Goal: Task Accomplishment & Management: Manage account settings

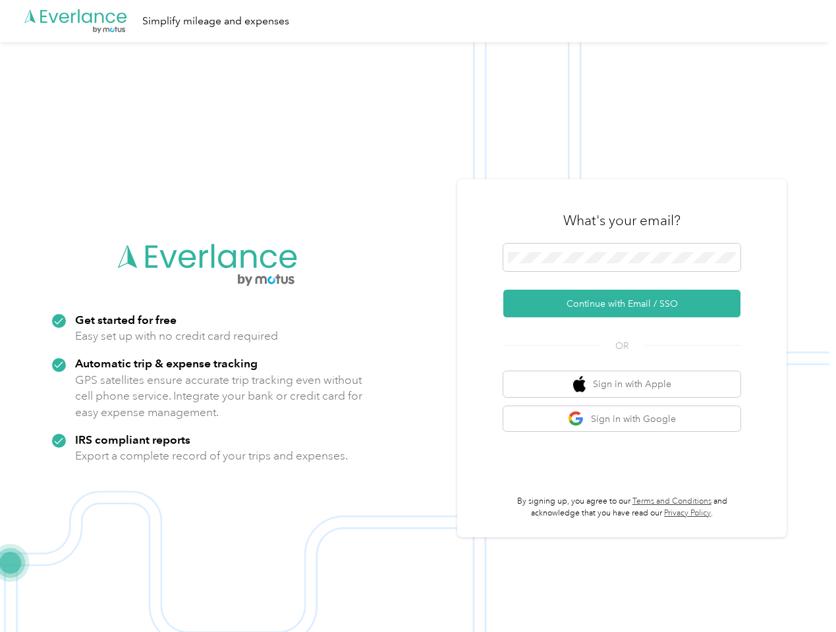
click at [417, 316] on img at bounding box center [414, 358] width 829 height 632
click at [417, 21] on div ".cls-1 { fill: #00adee; } .cls-2 { fill: #fff; } .cls-3 { fill: #707372; } .cls…" at bounding box center [414, 21] width 829 height 42
click at [627, 304] on button "Continue with Email / SSO" at bounding box center [621, 304] width 237 height 28
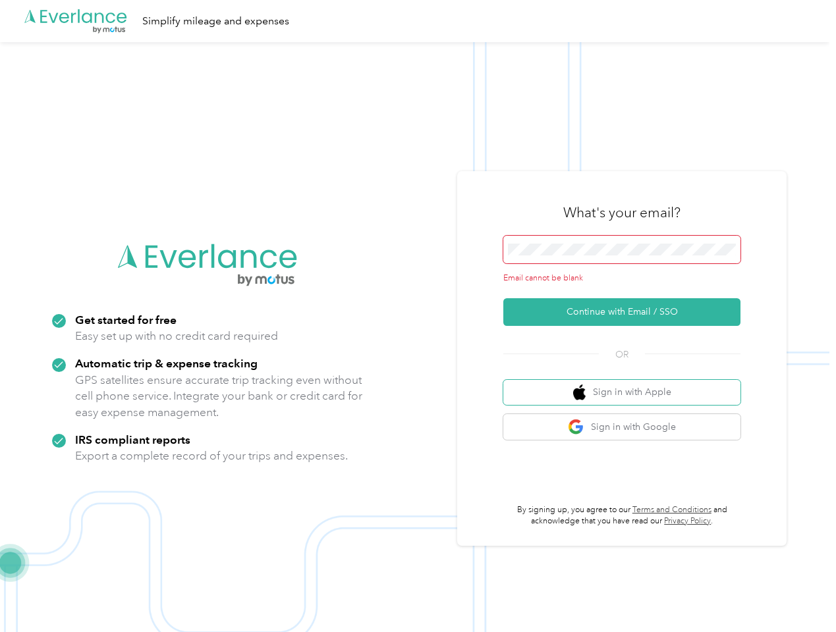
click at [627, 384] on button "Sign in with Apple" at bounding box center [621, 393] width 237 height 26
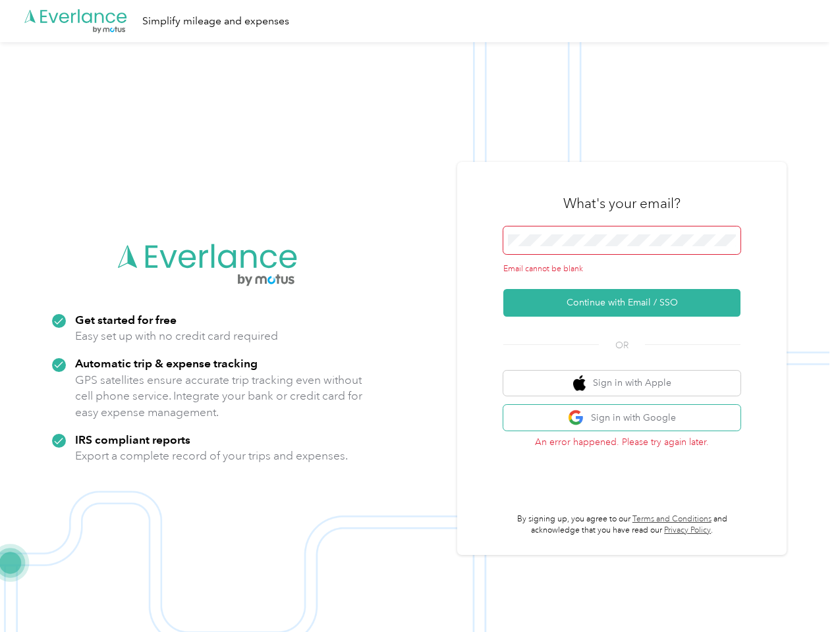
click at [627, 419] on button "Sign in with Google" at bounding box center [621, 418] width 237 height 26
